Goal: Task Accomplishment & Management: Use online tool/utility

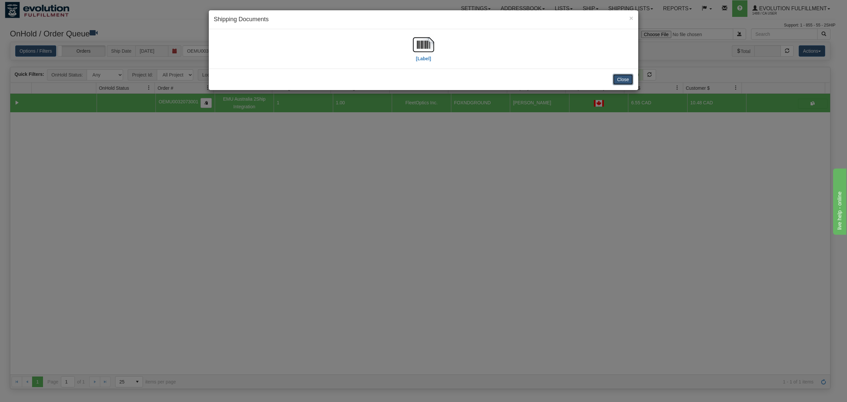
click at [624, 77] on button "Close" at bounding box center [623, 79] width 21 height 11
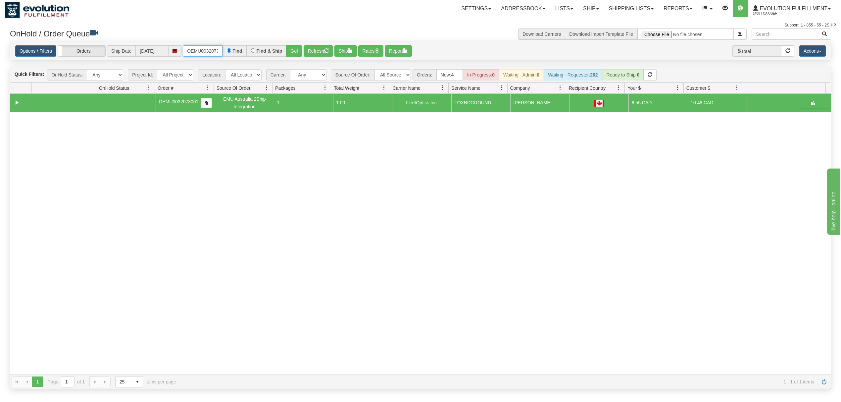
click at [198, 51] on input "OEMU0032073001" at bounding box center [203, 50] width 40 height 11
type input "OAAI339103"
click at [291, 47] on button "Go!" at bounding box center [294, 50] width 16 height 11
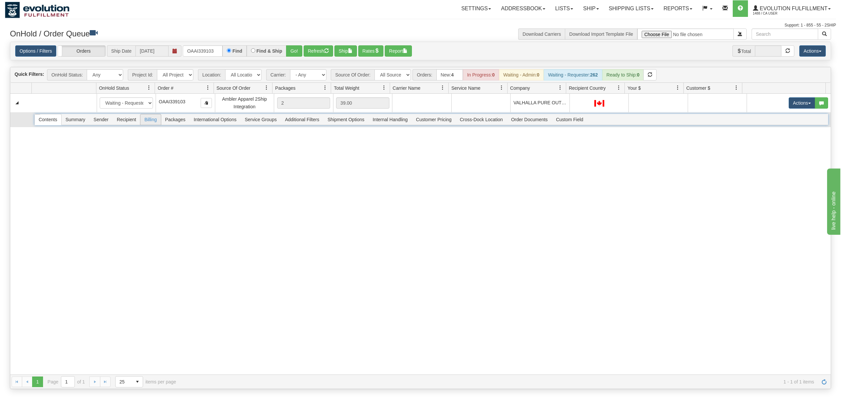
click at [150, 125] on span "Billing" at bounding box center [150, 119] width 20 height 11
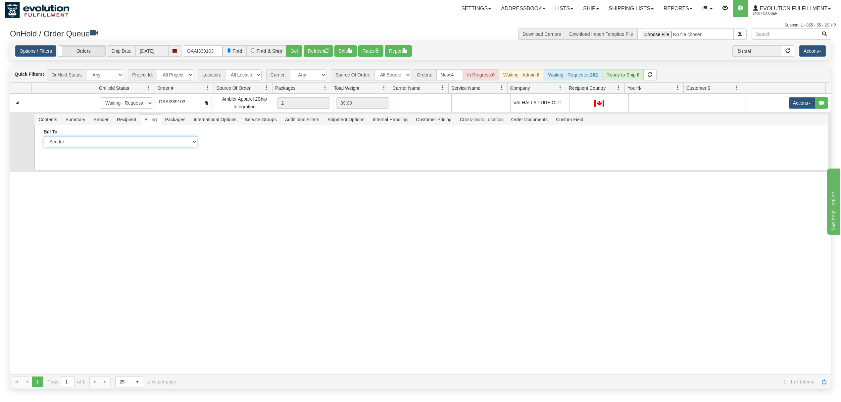
click at [134, 146] on select "Sender Recipient Third Party Collect" at bounding box center [121, 141] width 154 height 11
select select "2"
click at [44, 138] on select "Sender Recipient Third Party Collect" at bounding box center [121, 141] width 154 height 11
click at [269, 140] on input "Account" at bounding box center [284, 141] width 154 height 11
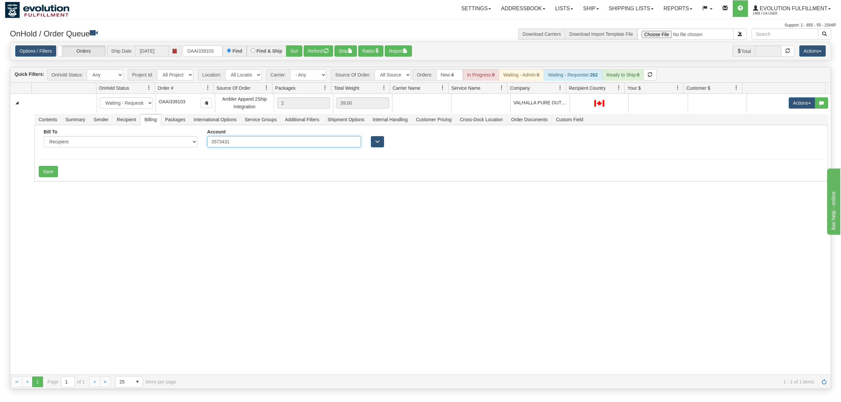
type input "3573431"
click at [115, 186] on div "31787523 EVOLUTION V3 91534815 0 New In Progress Waiting - Admin Waiting - Requ…" at bounding box center [420, 234] width 820 height 281
click at [54, 177] on button "Save" at bounding box center [48, 171] width 19 height 11
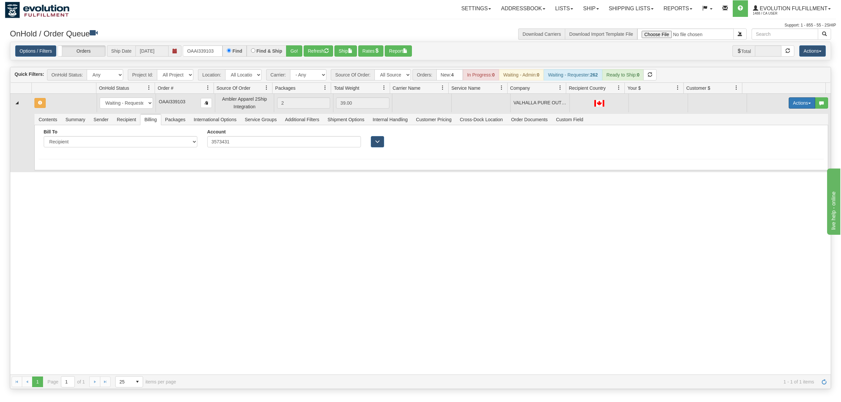
click at [794, 103] on button "Actions" at bounding box center [801, 102] width 26 height 11
click at [780, 135] on span "Rate All Services" at bounding box center [788, 132] width 40 height 5
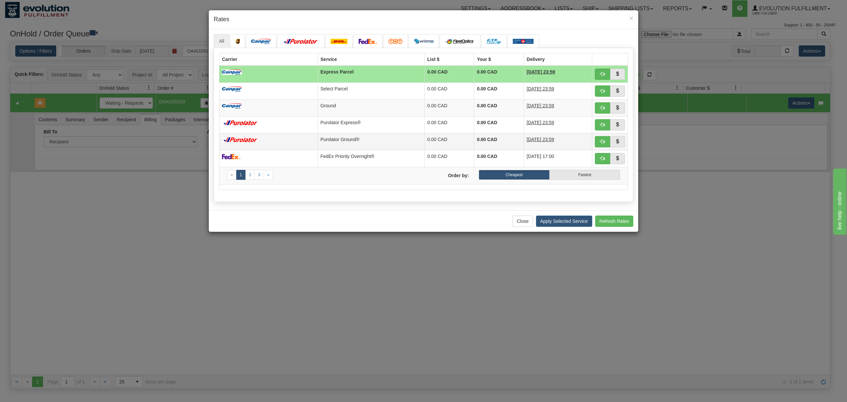
click at [381, 142] on td "Purolator Ground®" at bounding box center [371, 141] width 107 height 17
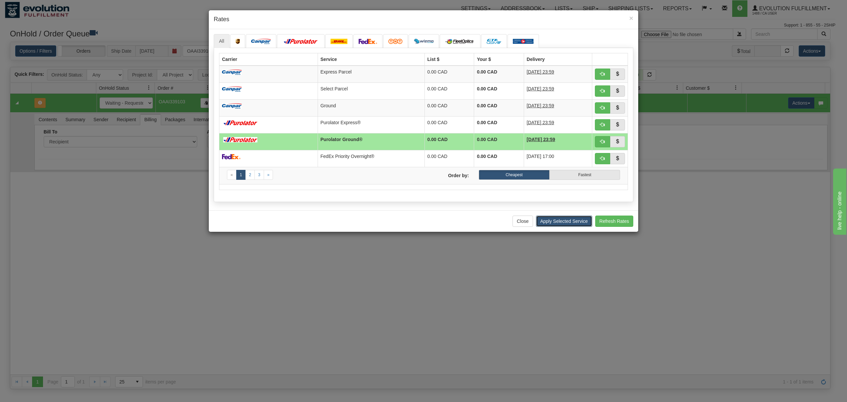
click at [570, 222] on button "Apply Selected Service" at bounding box center [564, 220] width 56 height 11
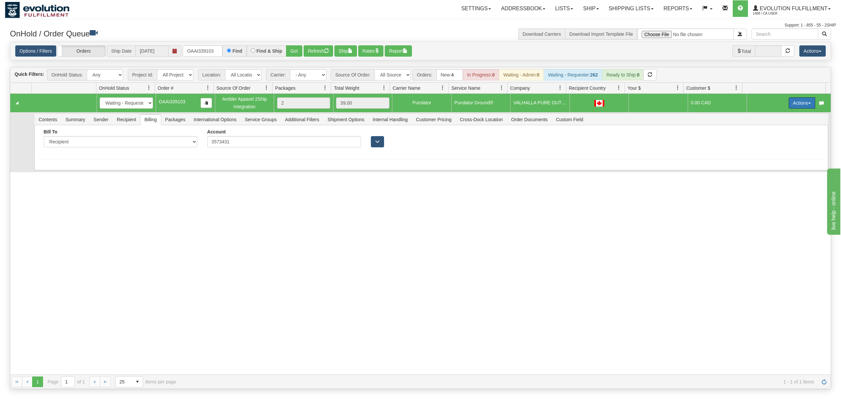
drag, startPoint x: 795, startPoint y: 103, endPoint x: 788, endPoint y: 111, distance: 10.9
click at [793, 103] on button "Actions" at bounding box center [801, 102] width 26 height 11
click at [765, 139] on link "Ship" at bounding box center [788, 141] width 53 height 9
click at [129, 122] on span "Recipient" at bounding box center [126, 119] width 27 height 11
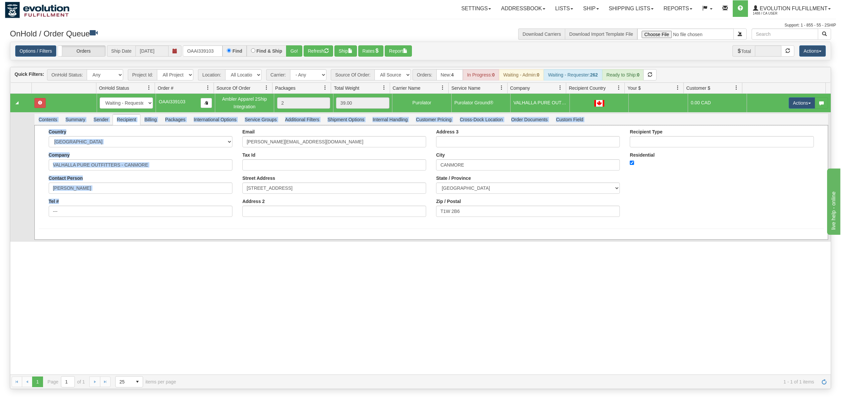
drag, startPoint x: 85, startPoint y: 220, endPoint x: 20, endPoint y: 220, distance: 64.9
click at [20, 220] on tr "Contents Summary Sender Recipient Billing Packages International Options Servic…" at bounding box center [420, 176] width 820 height 129
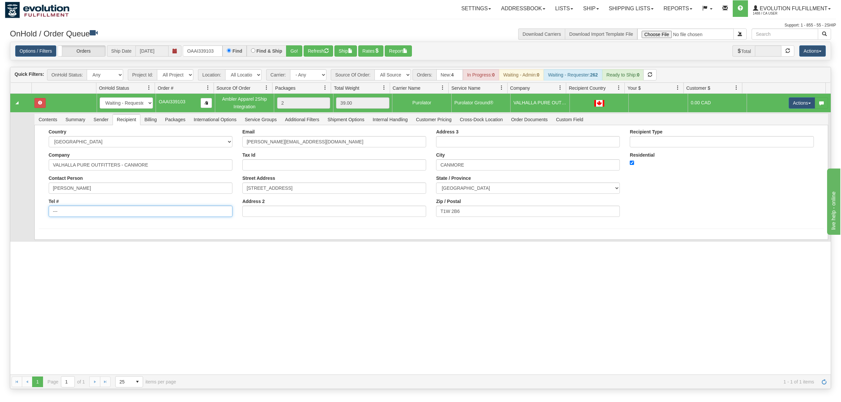
click at [54, 214] on input "---" at bounding box center [141, 211] width 184 height 11
click at [60, 213] on input "---" at bounding box center [141, 211] width 184 height 11
click at [58, 213] on input "---" at bounding box center [141, 211] width 184 height 11
drag, startPoint x: 57, startPoint y: 213, endPoint x: 82, endPoint y: 212, distance: 25.2
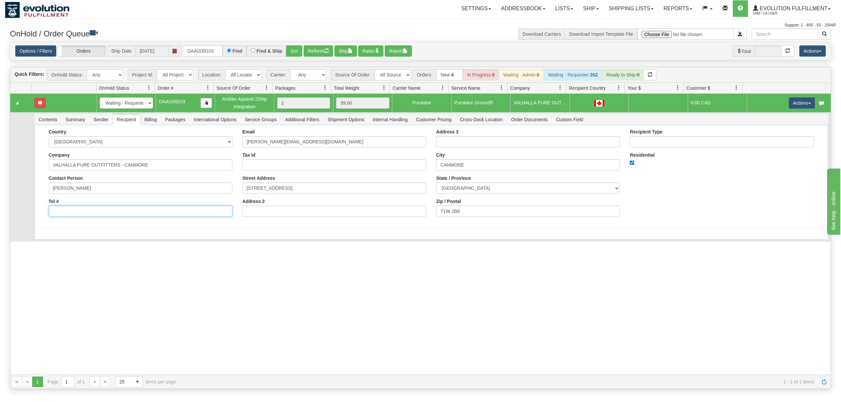
click at [58, 213] on input "Tel #" at bounding box center [141, 211] width 184 height 11
type input "18886562228"
click at [55, 244] on button "Save" at bounding box center [48, 240] width 19 height 11
click at [792, 104] on button "Actions" at bounding box center [801, 102] width 26 height 11
click at [770, 143] on span "Ship" at bounding box center [775, 141] width 14 height 5
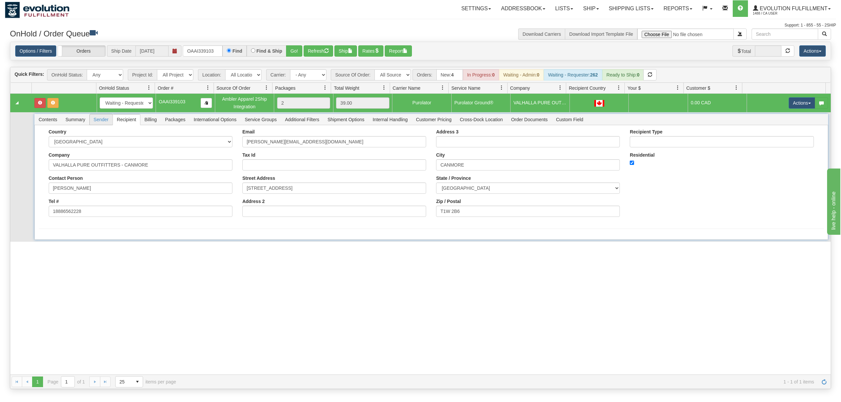
click at [102, 121] on span "Sender" at bounding box center [101, 119] width 23 height 11
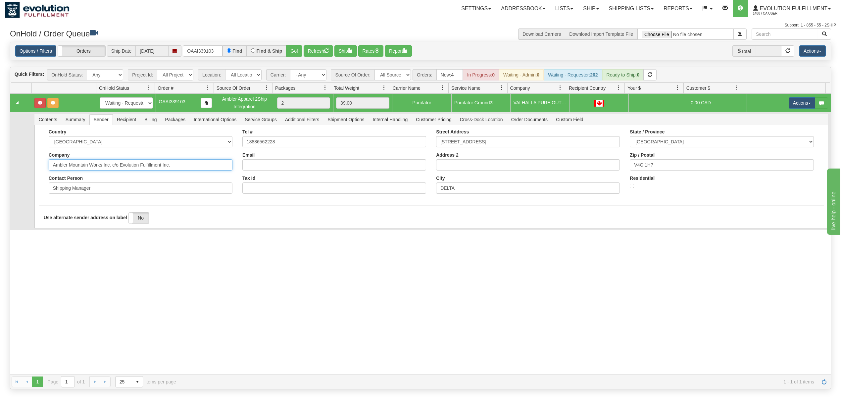
drag, startPoint x: 188, startPoint y: 169, endPoint x: 102, endPoint y: 176, distance: 86.3
click at [102, 176] on div "Country [GEOGRAPHIC_DATA] [GEOGRAPHIC_DATA] [GEOGRAPHIC_DATA] [GEOGRAPHIC_DATA]…" at bounding box center [141, 164] width 194 height 70
type input "Ambler Mountain Works"
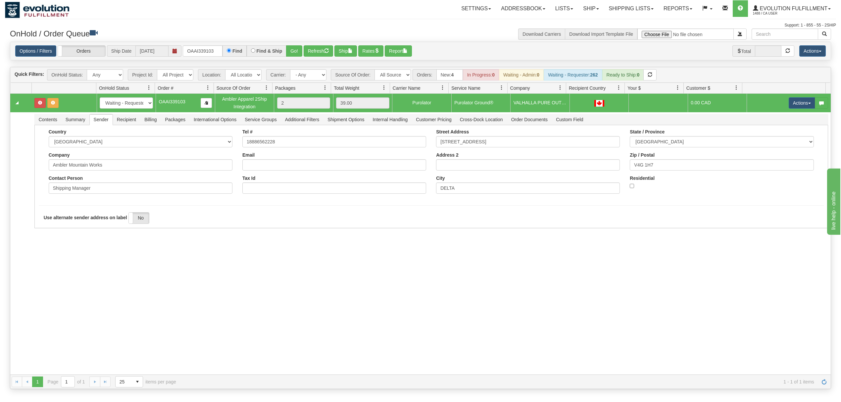
click at [62, 262] on div "31787523 EVOLUTION V3 91534815 0 New In Progress Waiting - Admin Waiting - Requ…" at bounding box center [420, 234] width 820 height 281
click at [53, 231] on button "Save" at bounding box center [48, 229] width 19 height 11
click at [793, 105] on button "Actions" at bounding box center [801, 102] width 26 height 11
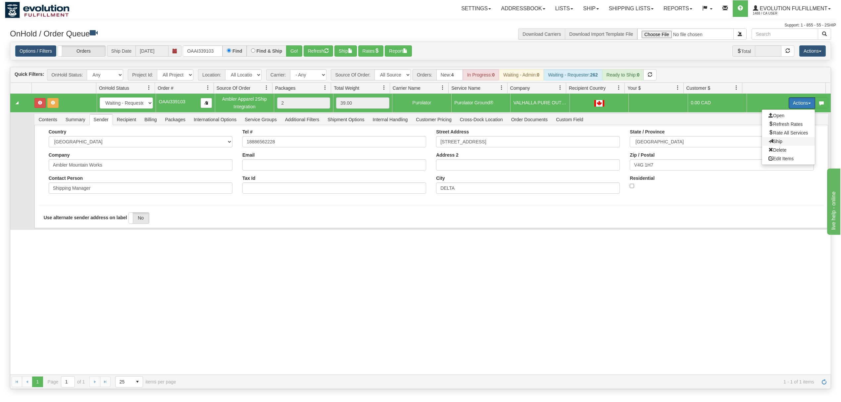
click at [768, 142] on span "Ship" at bounding box center [775, 141] width 14 height 5
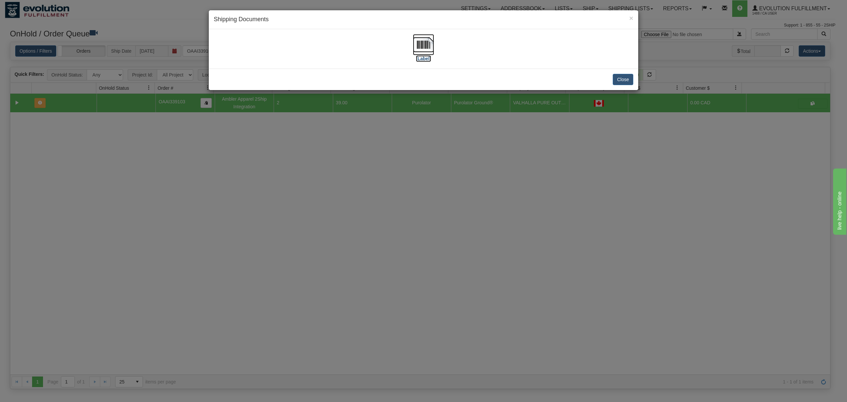
click at [416, 43] on img at bounding box center [423, 44] width 21 height 21
drag, startPoint x: 626, startPoint y: 83, endPoint x: 615, endPoint y: 15, distance: 69.0
click at [626, 82] on button "Close" at bounding box center [623, 79] width 21 height 11
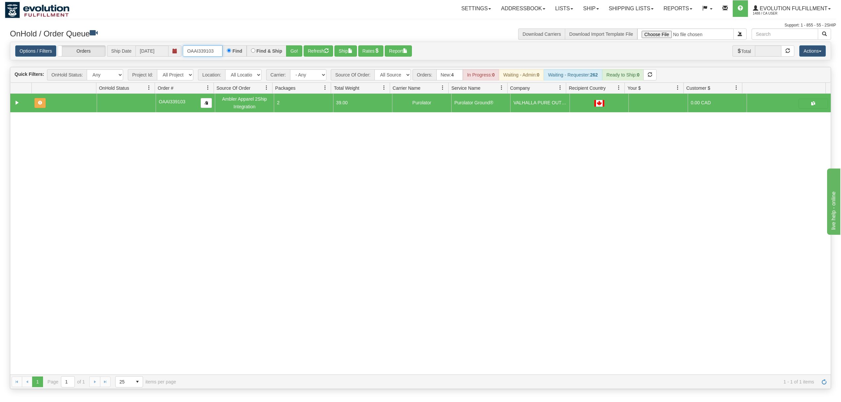
drag, startPoint x: 215, startPoint y: 52, endPoint x: 150, endPoint y: 52, distance: 65.2
click at [150, 52] on div "Options / Filters Group Shipments Orders Ship Date [DATE] OAAI339103 Find Find …" at bounding box center [420, 50] width 810 height 11
type input "OEMU0032108001"
click at [316, 50] on button "Refresh" at bounding box center [318, 50] width 29 height 11
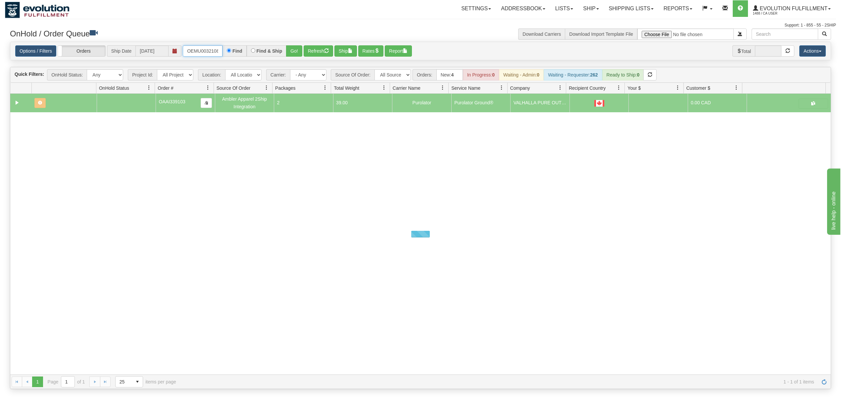
click at [209, 54] on input "OEMU0032108001" at bounding box center [203, 50] width 40 height 11
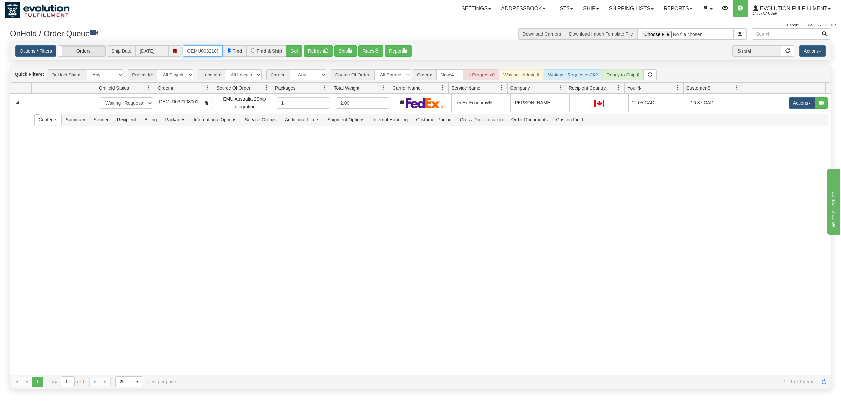
click at [209, 54] on input "OEMU0032108001" at bounding box center [203, 50] width 40 height 11
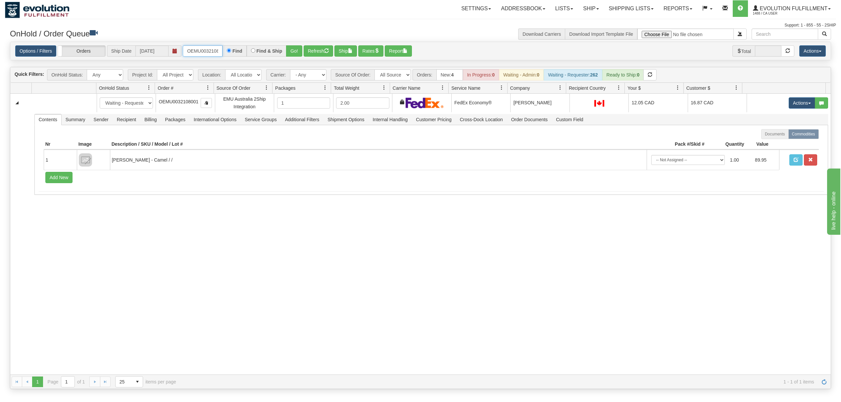
click at [209, 54] on input "OEMU0032108001" at bounding box center [203, 50] width 40 height 11
click at [396, 78] on select "All Sources AirBlaster 2Ship Integration BC [MEDICAL_DATA] Agency 2Ship Integra…" at bounding box center [392, 74] width 36 height 11
select select "EMU Australia 2Ship Integration"
click at [375, 70] on select "All Sources AirBlaster 2Ship Integration BC [MEDICAL_DATA] Agency 2Ship Integra…" at bounding box center [392, 74] width 36 height 11
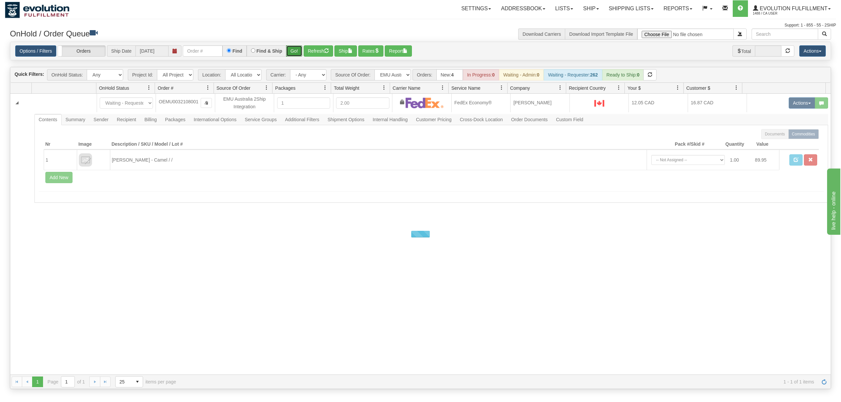
click at [301, 48] on button "Go!" at bounding box center [294, 50] width 16 height 11
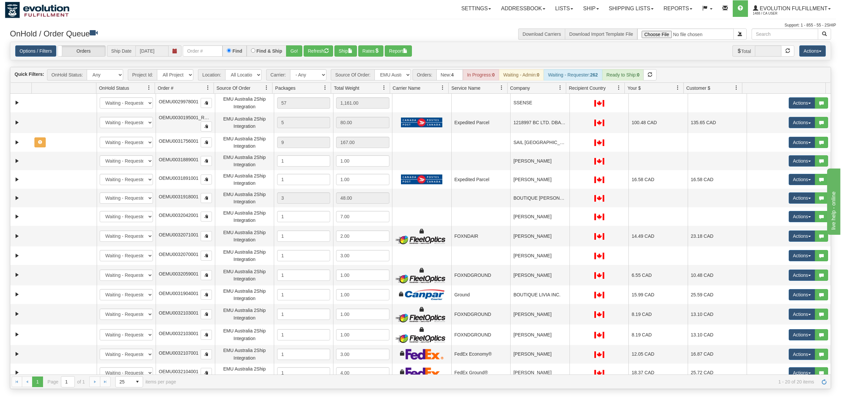
click at [562, 88] on span at bounding box center [559, 87] width 5 height 5
click at [566, 105] on span "Sort Ascending" at bounding box center [581, 104] width 52 height 18
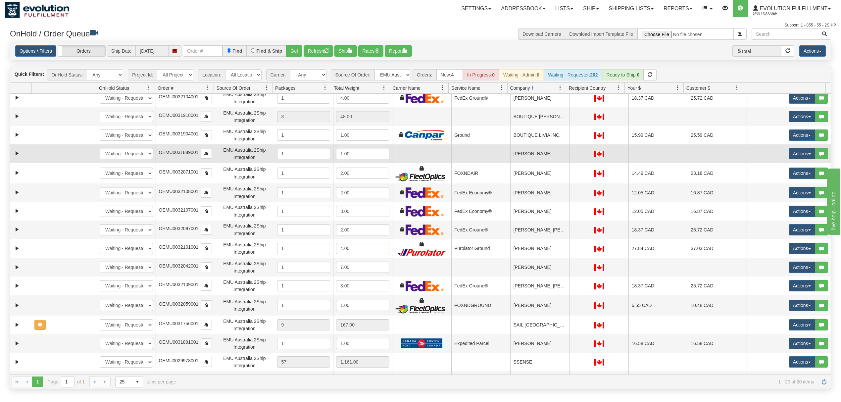
scroll to position [88, 0]
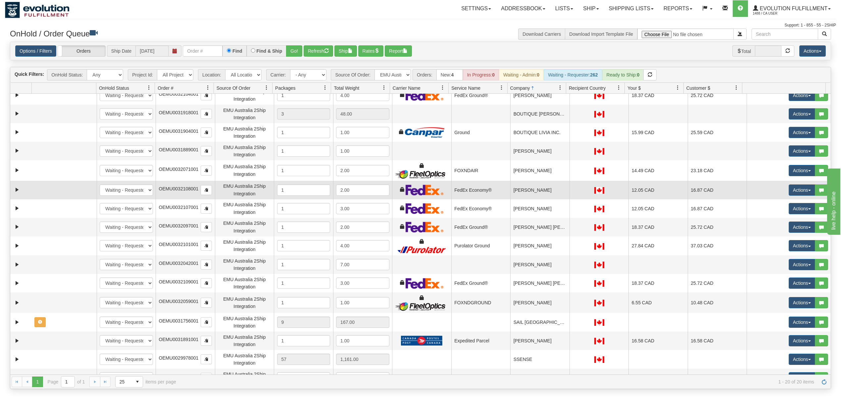
click at [551, 191] on td "[PERSON_NAME]" at bounding box center [539, 190] width 59 height 19
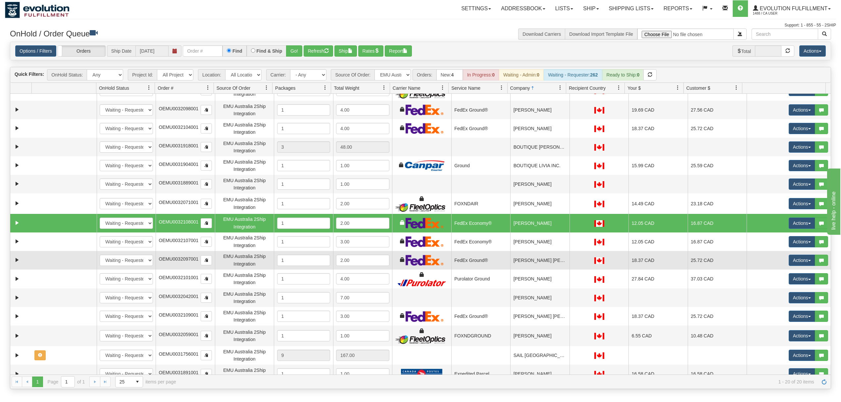
scroll to position [0, 0]
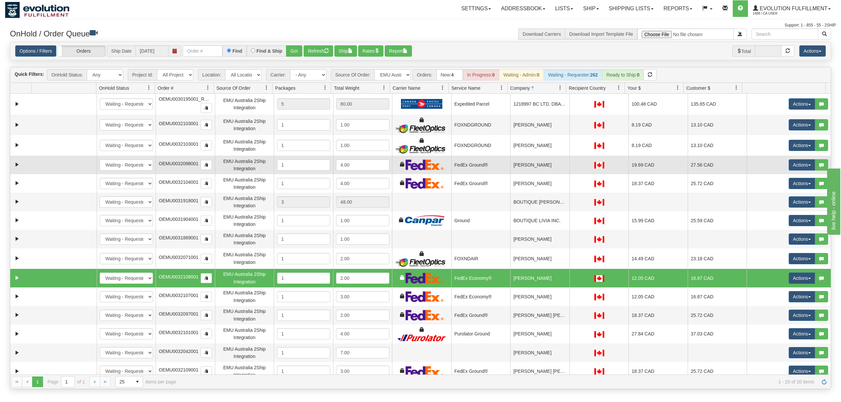
click at [538, 170] on td "[PERSON_NAME]" at bounding box center [539, 165] width 59 height 19
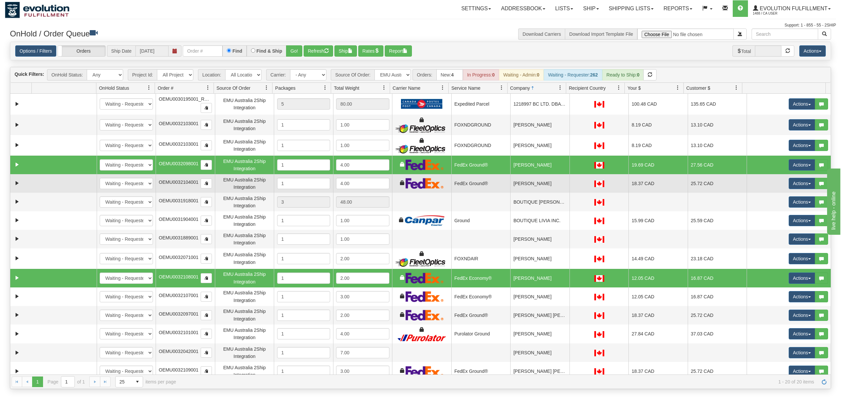
click at [533, 187] on td "[PERSON_NAME]" at bounding box center [539, 183] width 59 height 19
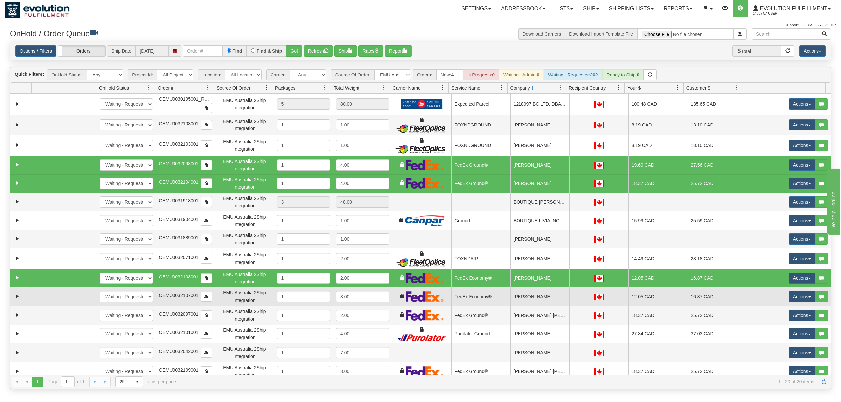
click at [520, 297] on td "[PERSON_NAME]" at bounding box center [539, 296] width 59 height 19
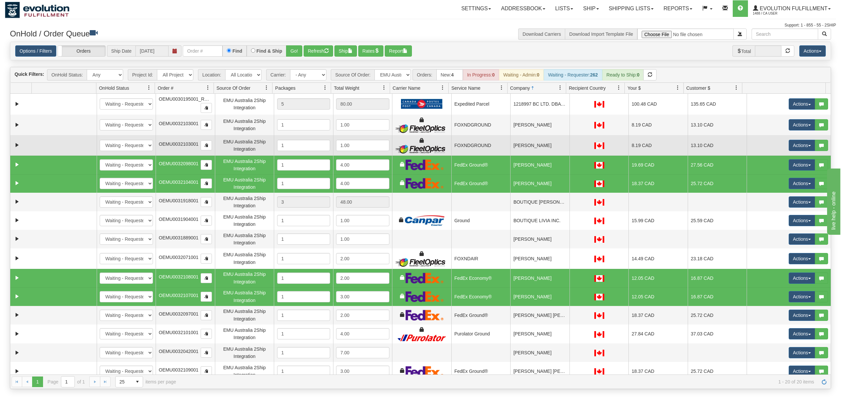
click at [544, 143] on td "[PERSON_NAME]" at bounding box center [539, 145] width 59 height 21
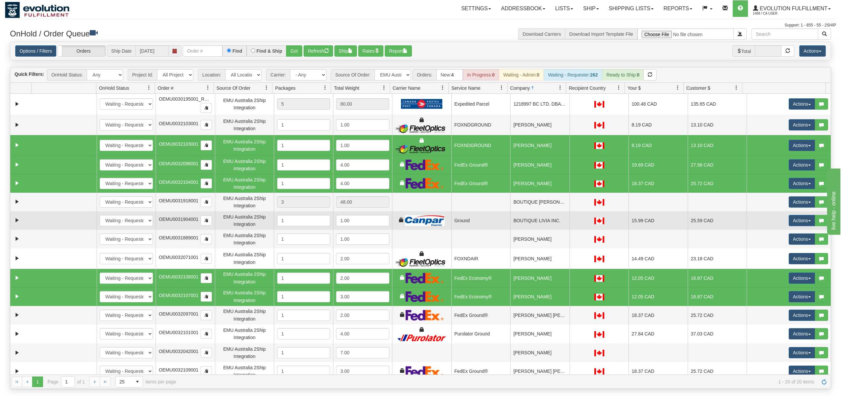
click at [553, 220] on td "BOUTIQUE LIVIA INC." at bounding box center [539, 220] width 59 height 19
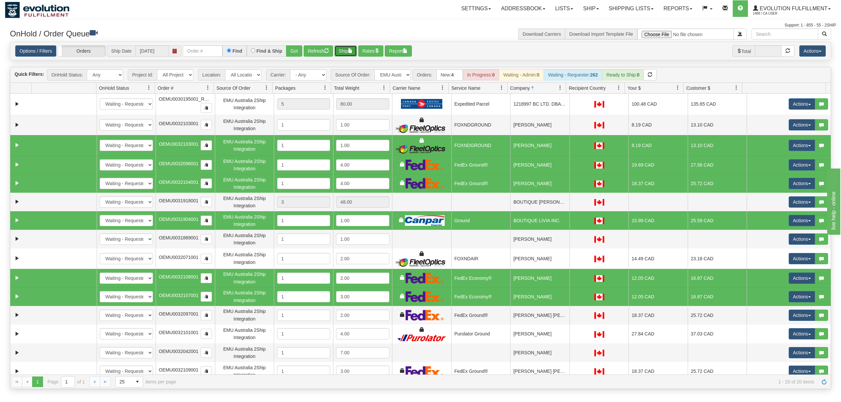
click at [347, 51] on button "Ship" at bounding box center [345, 50] width 23 height 11
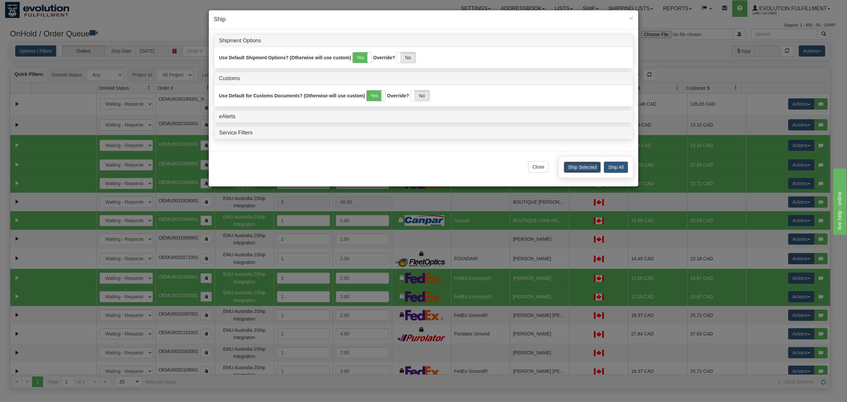
click at [588, 170] on button "Ship Selected" at bounding box center [582, 167] width 37 height 11
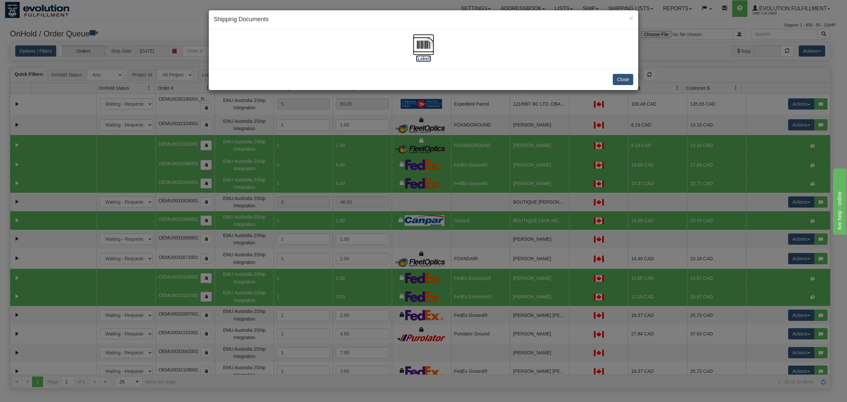
click at [415, 44] on img at bounding box center [423, 44] width 21 height 21
click at [619, 81] on button "Close" at bounding box center [623, 79] width 21 height 11
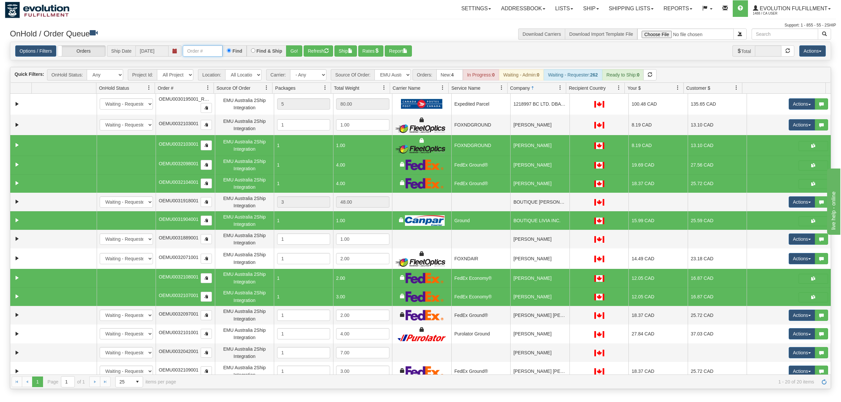
click at [200, 54] on input "text" at bounding box center [203, 50] width 40 height 11
click at [317, 53] on button "Refresh" at bounding box center [318, 50] width 29 height 11
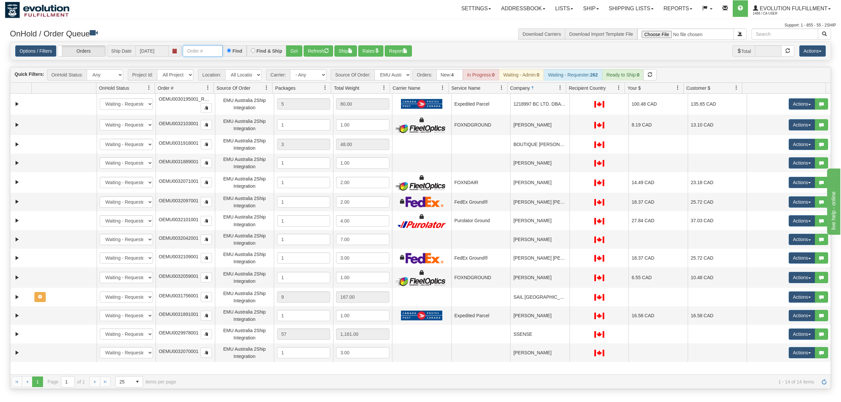
drag, startPoint x: 212, startPoint y: 53, endPoint x: 214, endPoint y: 56, distance: 3.5
click at [212, 53] on input "text" at bounding box center [203, 50] width 40 height 11
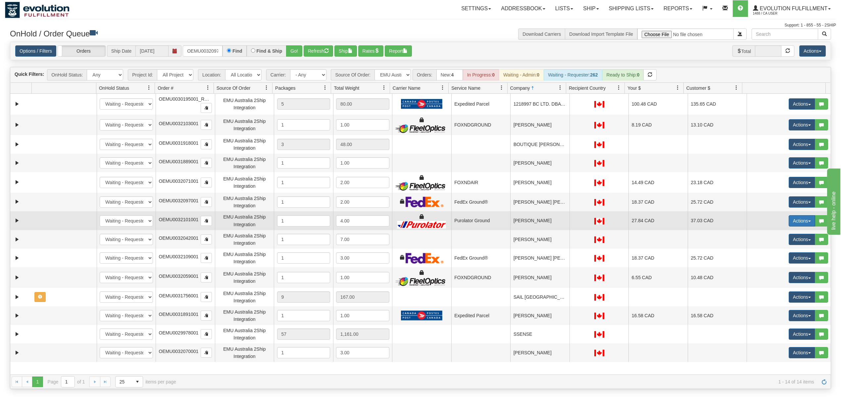
click at [788, 222] on button "Actions" at bounding box center [801, 220] width 26 height 11
click at [777, 249] on span "Rate All Services" at bounding box center [788, 250] width 40 height 5
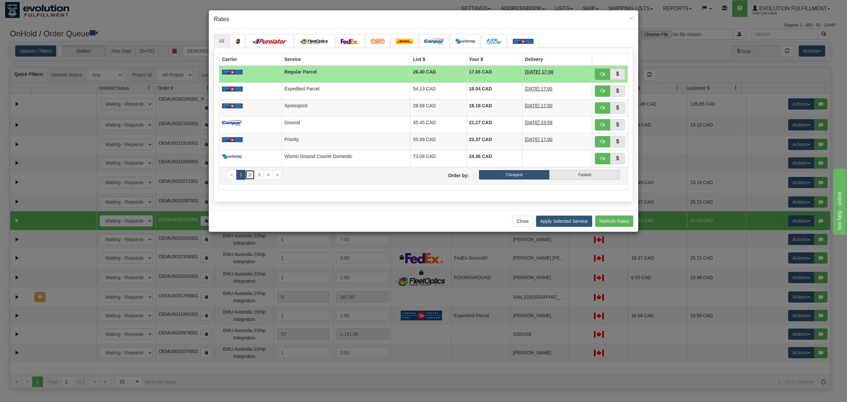
click at [254, 180] on link "2" at bounding box center [250, 175] width 10 height 10
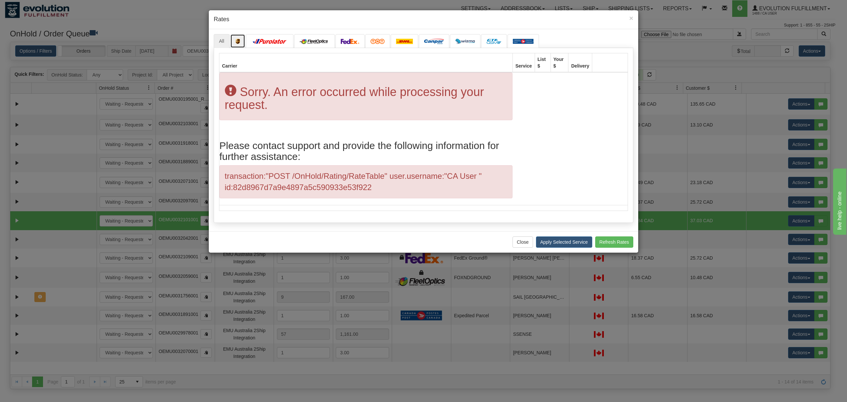
click at [237, 41] on img at bounding box center [238, 41] width 5 height 5
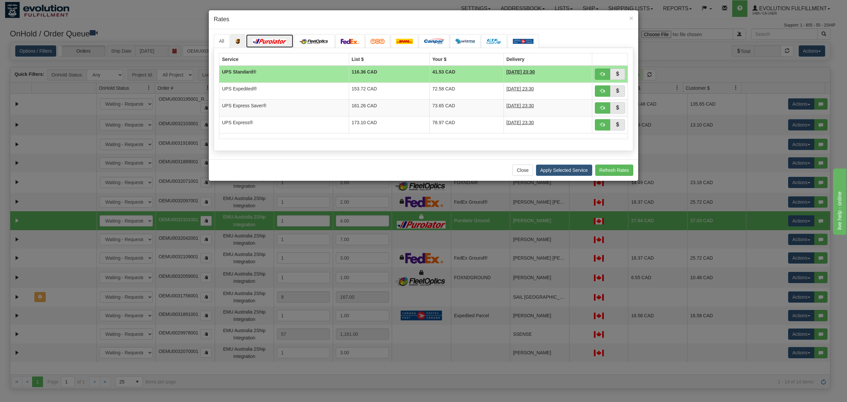
click at [264, 41] on img at bounding box center [269, 41] width 37 height 5
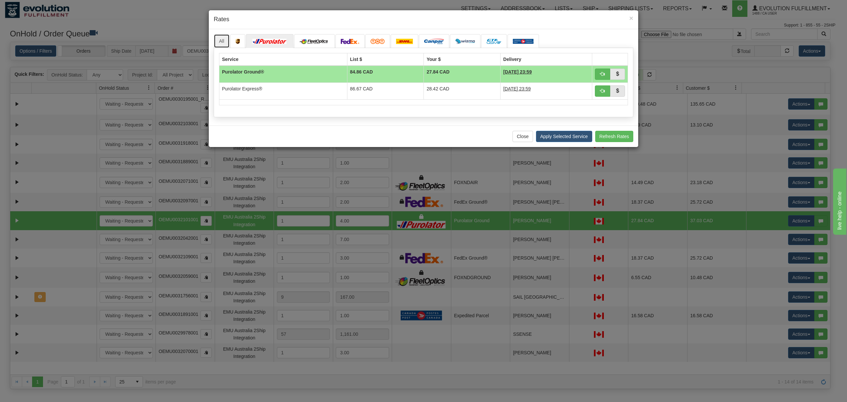
click at [223, 40] on link "All" at bounding box center [222, 41] width 16 height 14
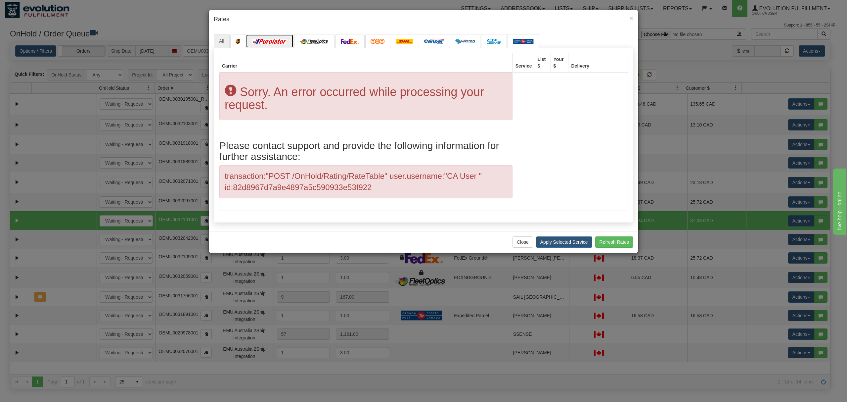
click at [271, 40] on img at bounding box center [269, 41] width 37 height 5
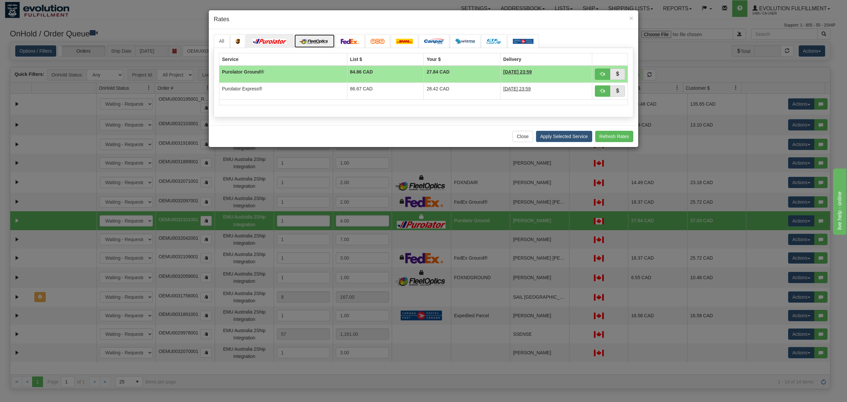
click at [314, 36] on link at bounding box center [314, 41] width 41 height 14
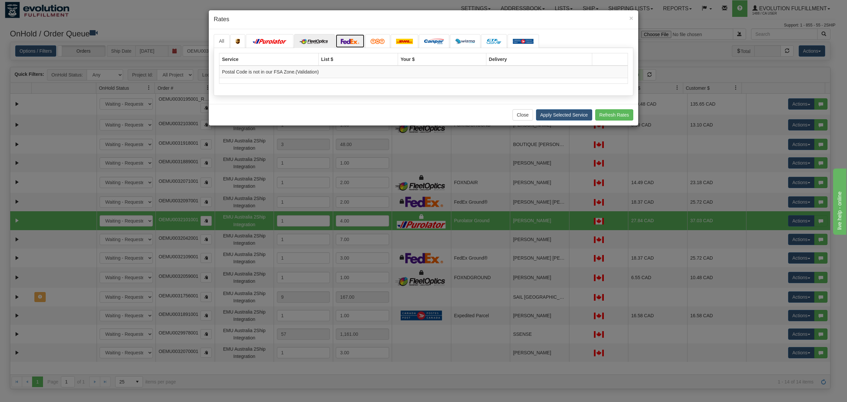
click at [355, 36] on link at bounding box center [350, 41] width 29 height 14
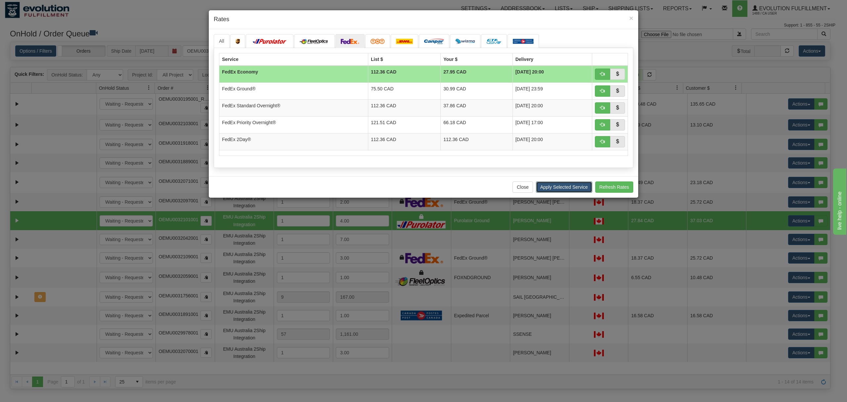
click at [582, 189] on button "Apply Selected Service" at bounding box center [564, 186] width 56 height 11
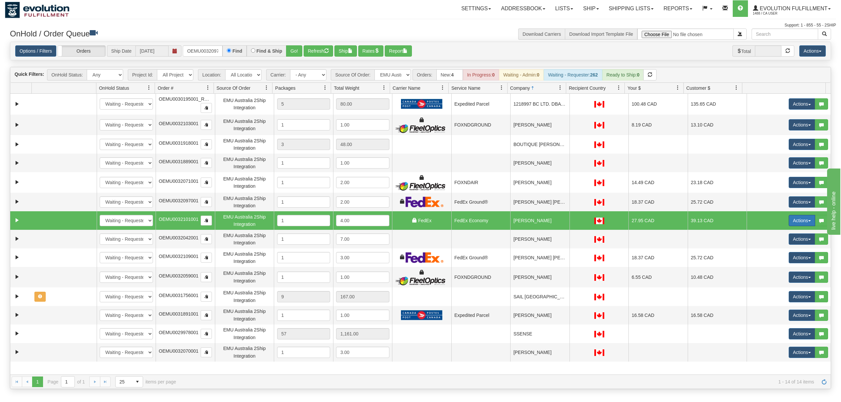
click at [792, 218] on button "Actions" at bounding box center [801, 220] width 26 height 11
click at [768, 259] on span "Ship" at bounding box center [775, 258] width 14 height 5
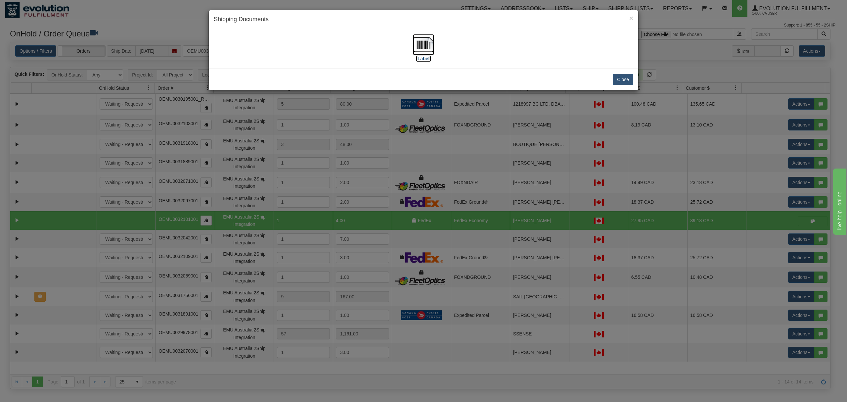
click at [423, 49] on img at bounding box center [423, 44] width 21 height 21
click at [621, 82] on button "Close" at bounding box center [623, 79] width 21 height 11
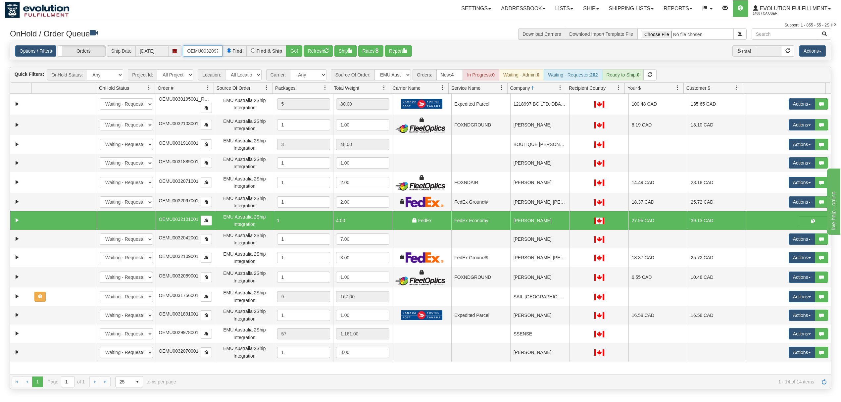
click at [197, 48] on input "OEMU0032097001" at bounding box center [203, 50] width 40 height 11
click at [290, 49] on button "Go!" at bounding box center [294, 50] width 16 height 11
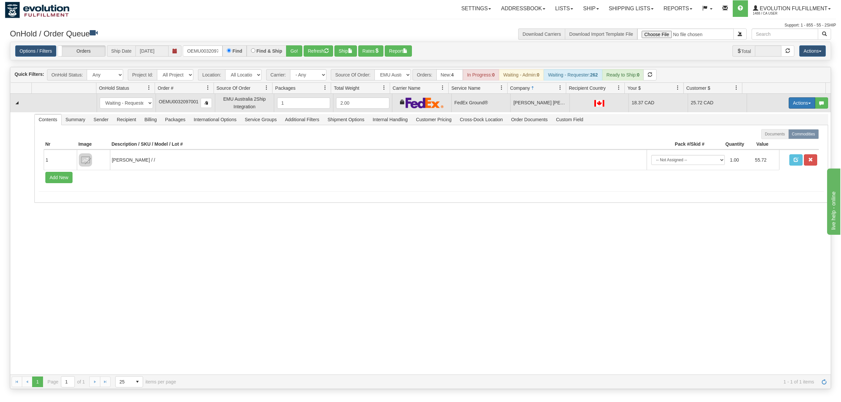
click at [789, 103] on button "Actions" at bounding box center [801, 102] width 26 height 11
click at [770, 142] on span "Ship" at bounding box center [775, 141] width 14 height 5
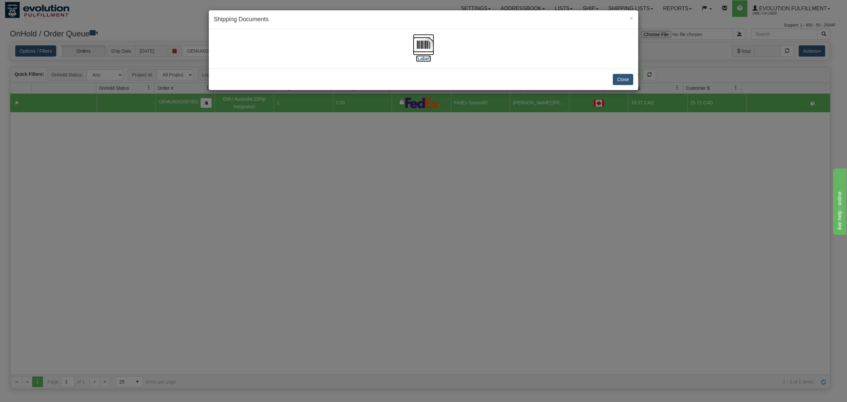
click at [423, 46] on img at bounding box center [423, 44] width 21 height 21
click at [616, 77] on button "Close" at bounding box center [623, 79] width 21 height 11
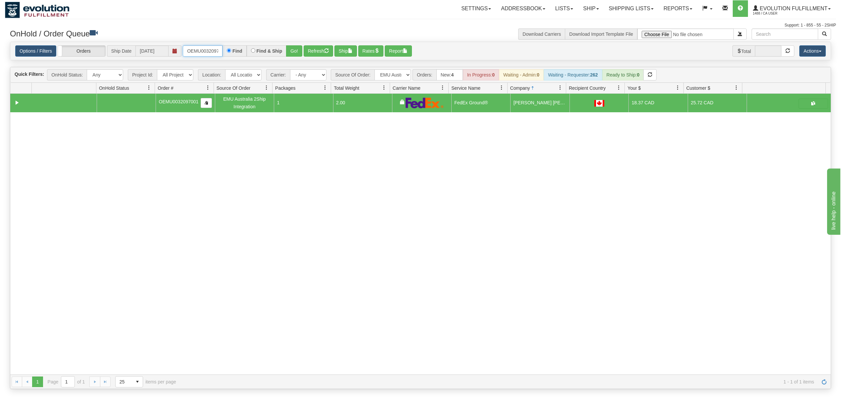
click at [194, 54] on input "OEMU0032097001" at bounding box center [203, 50] width 40 height 11
type input "OEMU0032109001"
click at [293, 54] on button "Go!" at bounding box center [294, 50] width 16 height 11
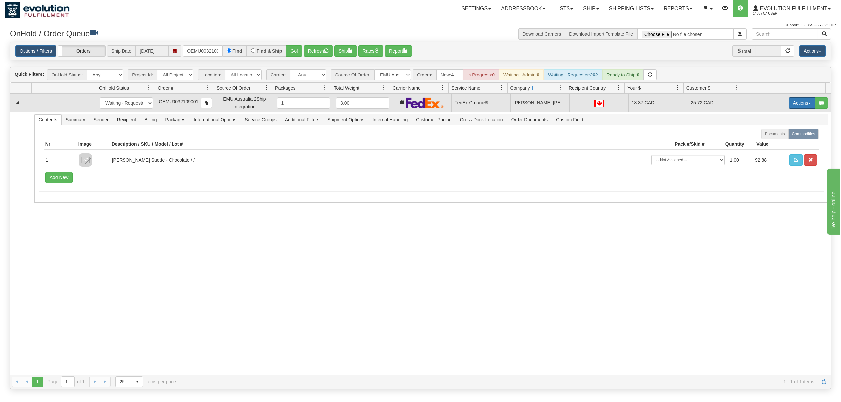
click at [788, 104] on button "Actions" at bounding box center [801, 102] width 26 height 11
click at [777, 146] on link "Ship" at bounding box center [788, 141] width 53 height 9
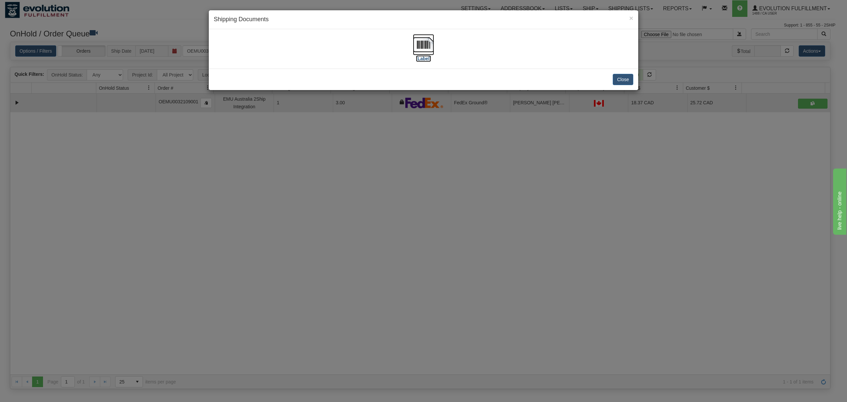
click at [426, 43] on img at bounding box center [423, 44] width 21 height 21
click at [624, 80] on button "Close" at bounding box center [623, 79] width 21 height 11
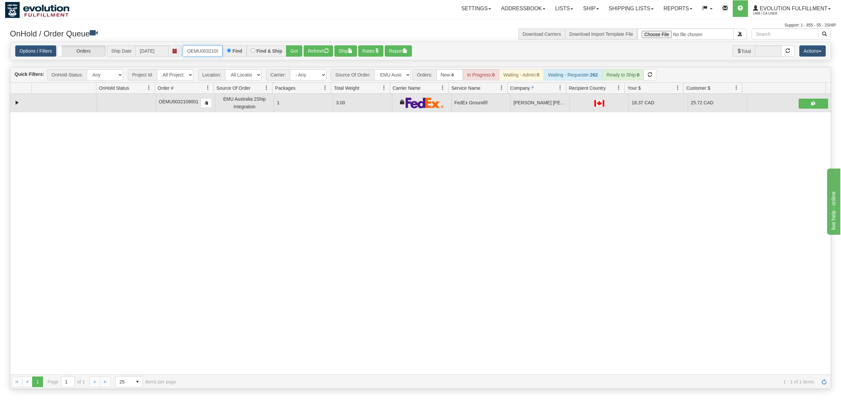
click at [191, 53] on input "OEMU0032109001" at bounding box center [203, 50] width 40 height 11
click at [403, 75] on select "All Sources AirBlaster 2Ship Integration BC [MEDICAL_DATA] Agency 2Ship Integra…" at bounding box center [392, 74] width 36 height 11
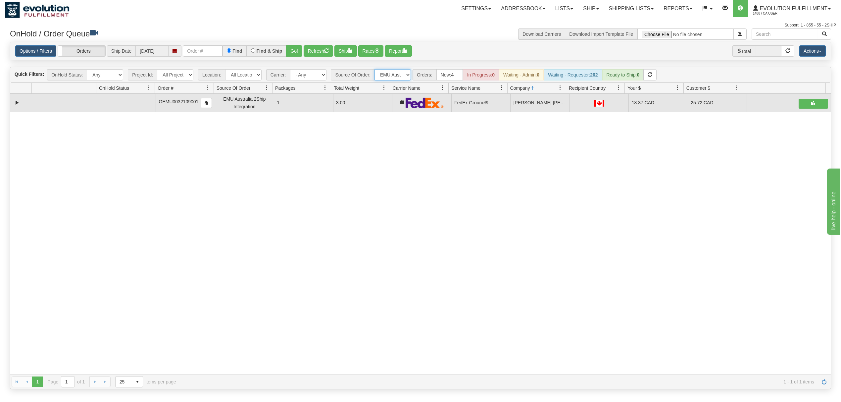
select select "Tofino Towels 2Ship"
click at [375, 70] on select "All Sources AirBlaster 2Ship Integration BC [MEDICAL_DATA] Agency 2Ship Integra…" at bounding box center [392, 74] width 36 height 11
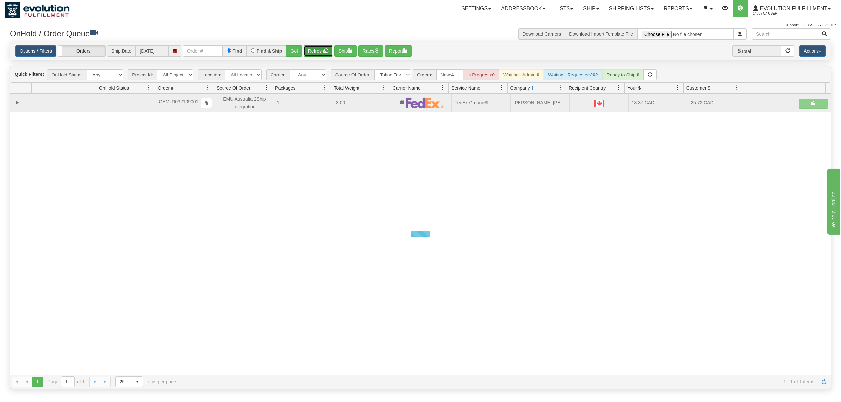
click at [326, 48] on button "Refresh" at bounding box center [318, 50] width 29 height 11
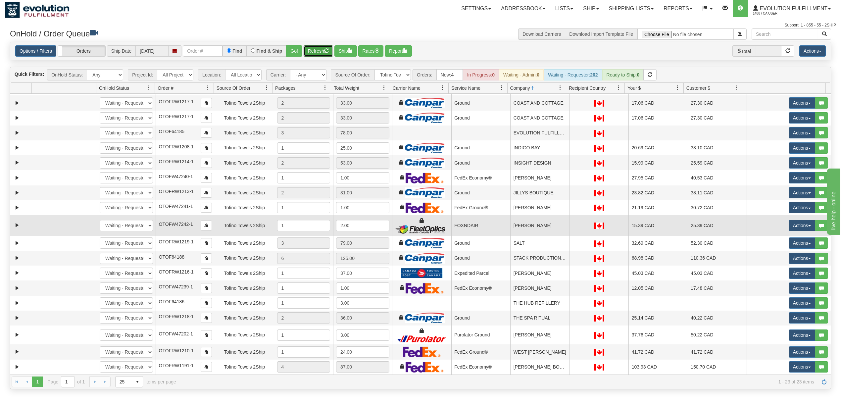
scroll to position [44, 0]
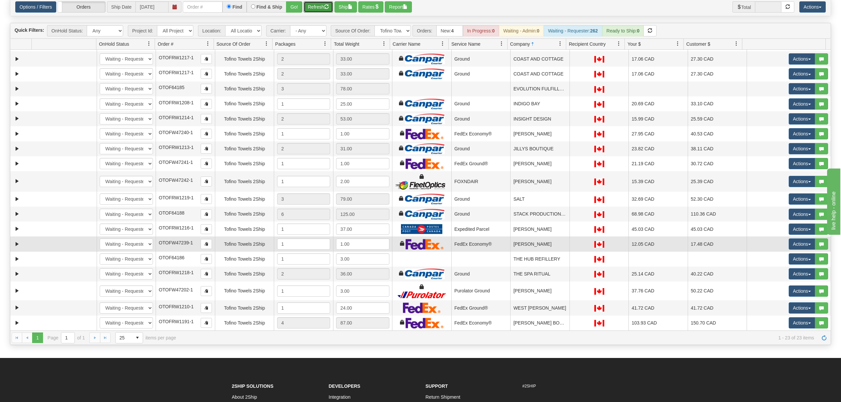
click at [540, 250] on td "[PERSON_NAME]" at bounding box center [539, 243] width 59 height 15
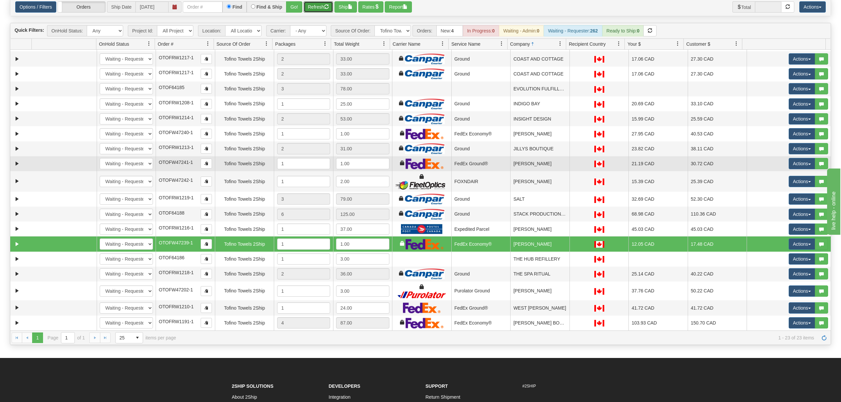
click at [532, 165] on td "[PERSON_NAME]" at bounding box center [539, 163] width 59 height 15
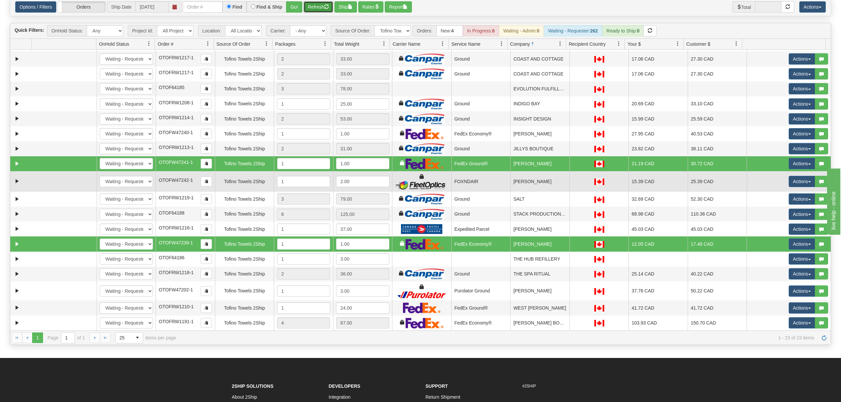
click at [533, 180] on td "[PERSON_NAME]" at bounding box center [539, 181] width 59 height 21
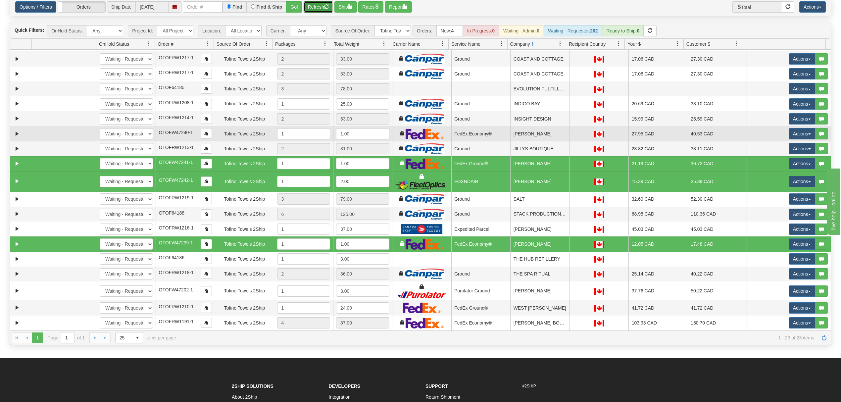
click at [537, 132] on td "[PERSON_NAME]" at bounding box center [539, 133] width 59 height 15
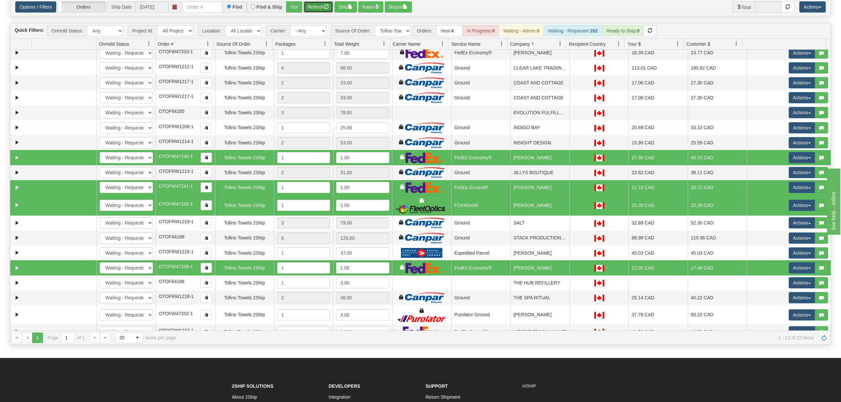
scroll to position [0, 0]
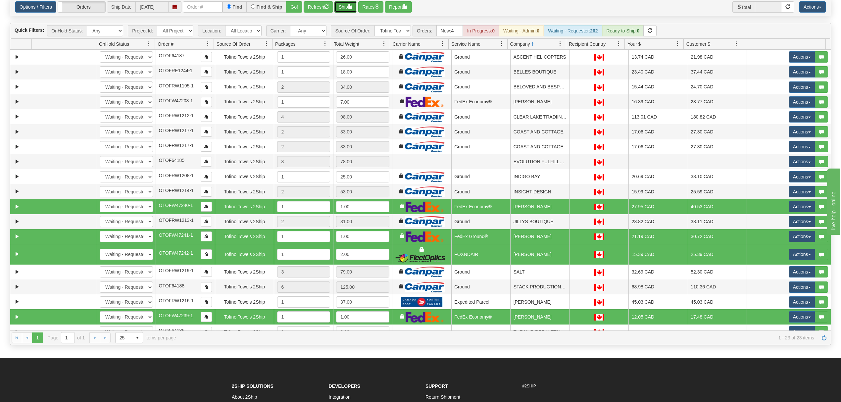
click at [348, 3] on button "Ship" at bounding box center [345, 6] width 23 height 11
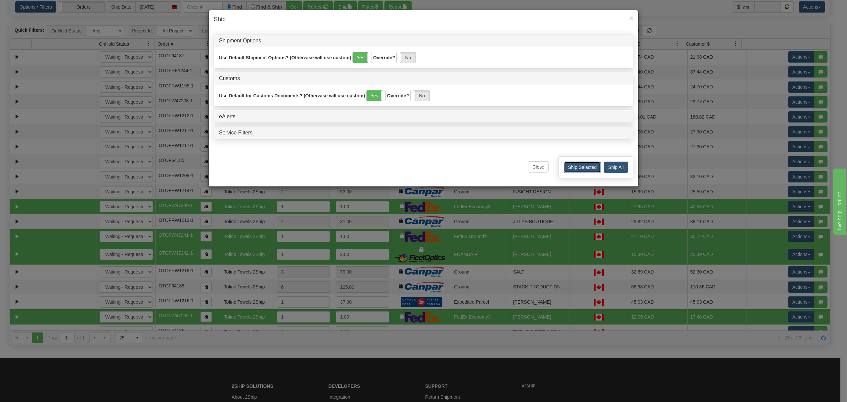
click at [585, 172] on button "Ship Selected" at bounding box center [582, 167] width 37 height 11
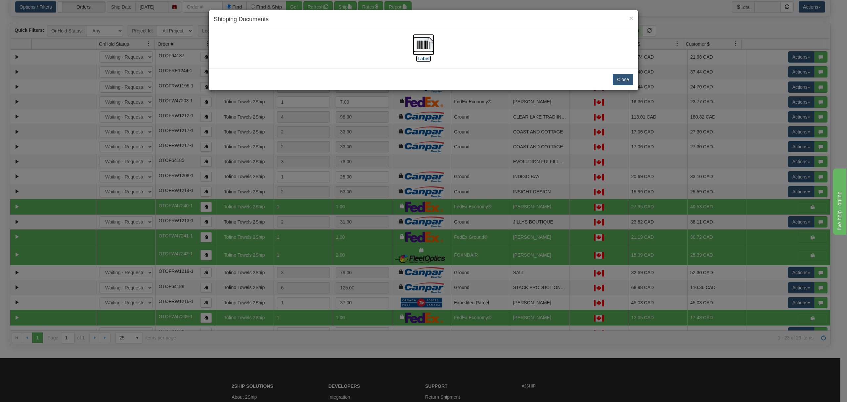
click at [420, 45] on img at bounding box center [423, 44] width 21 height 21
click at [618, 78] on button "Close" at bounding box center [623, 79] width 21 height 11
